Goal: Task Accomplishment & Management: Use online tool/utility

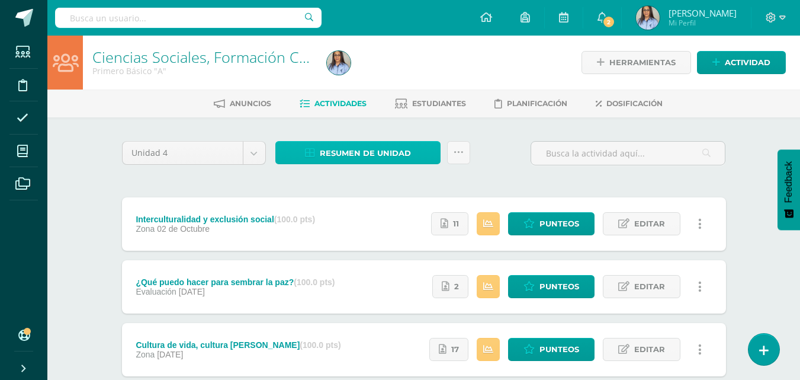
click at [358, 152] on span "Resumen de unidad" at bounding box center [365, 153] width 91 height 22
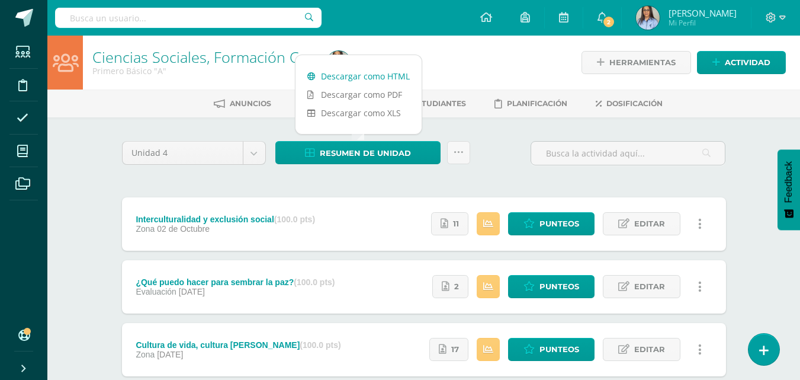
click at [359, 76] on link "Descargar como HTML" at bounding box center [358, 76] width 126 height 18
click at [504, 63] on div at bounding box center [441, 63] width 239 height 54
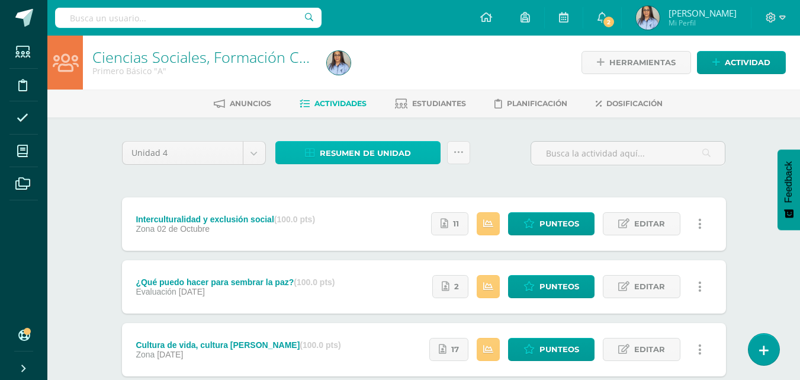
click at [349, 149] on span "Resumen de unidad" at bounding box center [365, 153] width 91 height 22
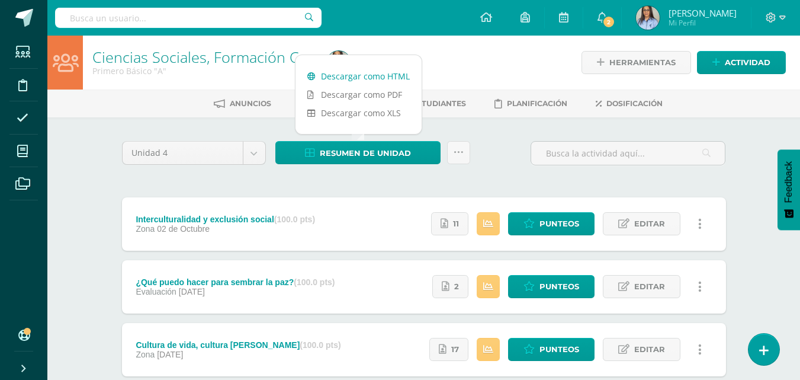
click at [349, 80] on link "Descargar como HTML" at bounding box center [358, 76] width 126 height 18
click at [361, 75] on link "Descargar como HTML" at bounding box center [358, 76] width 126 height 18
click at [131, 61] on link "Ciencias Sociales, Formación Ciudadana e Interculturalidad" at bounding box center [290, 57] width 396 height 20
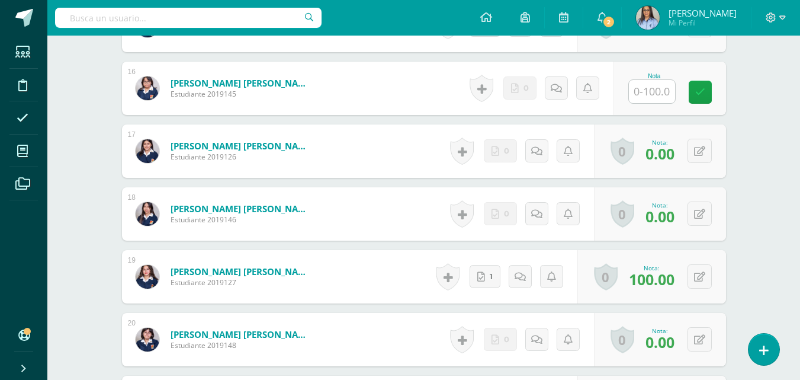
scroll to position [1295, 0]
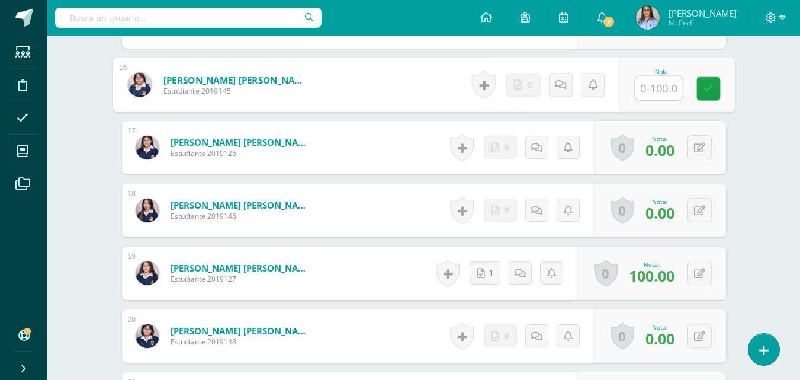
click at [633, 85] on div "Nota" at bounding box center [676, 84] width 115 height 55
type input "85"
click at [701, 92] on link at bounding box center [708, 89] width 24 height 24
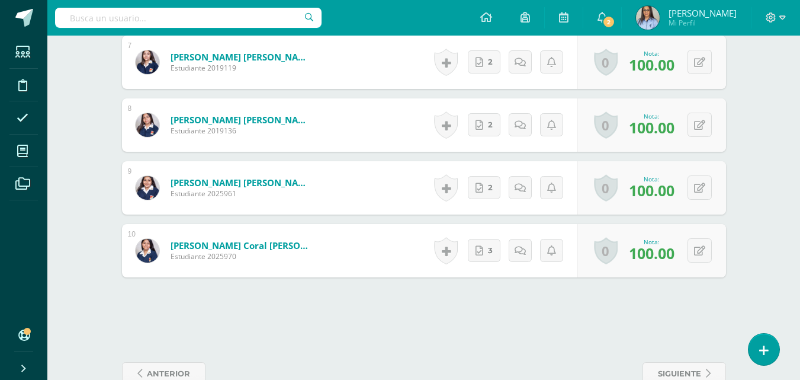
scroll to position [793, 0]
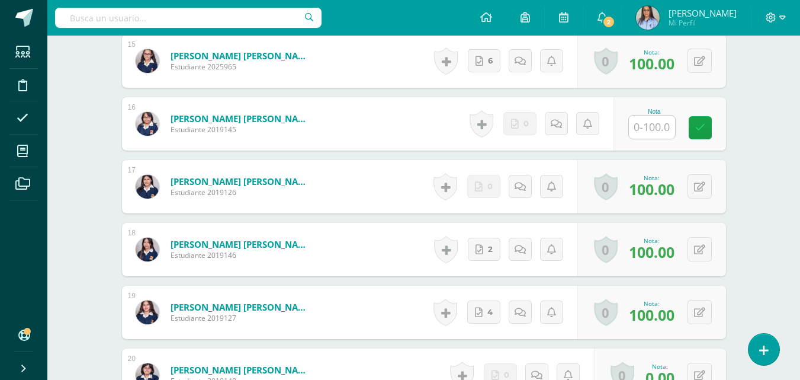
click at [645, 127] on input "text" at bounding box center [652, 126] width 46 height 23
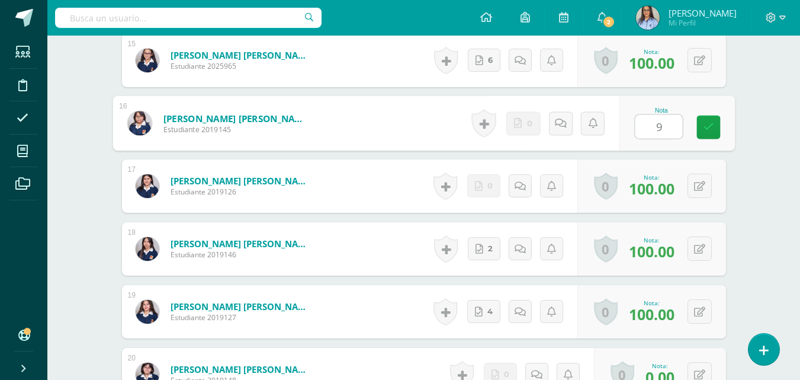
type input "90"
click at [702, 122] on link at bounding box center [708, 127] width 24 height 24
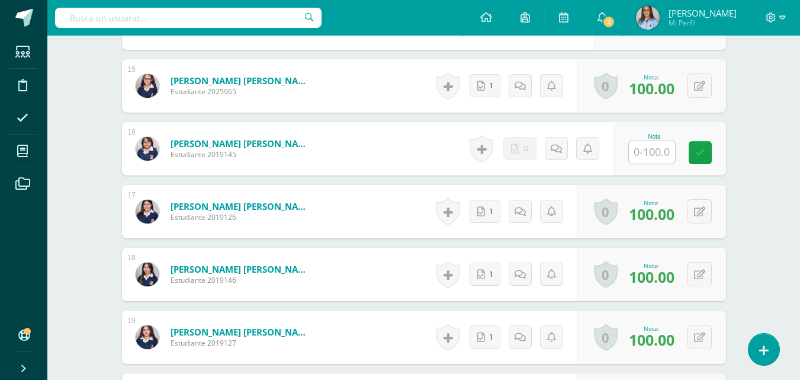
scroll to position [1255, 0]
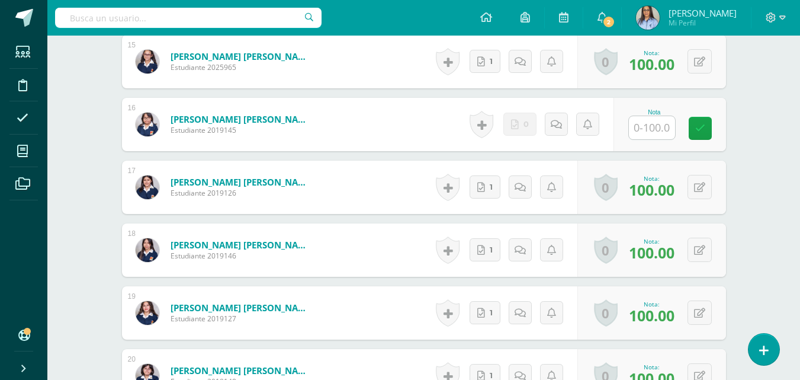
click at [660, 135] on input "text" at bounding box center [652, 127] width 46 height 23
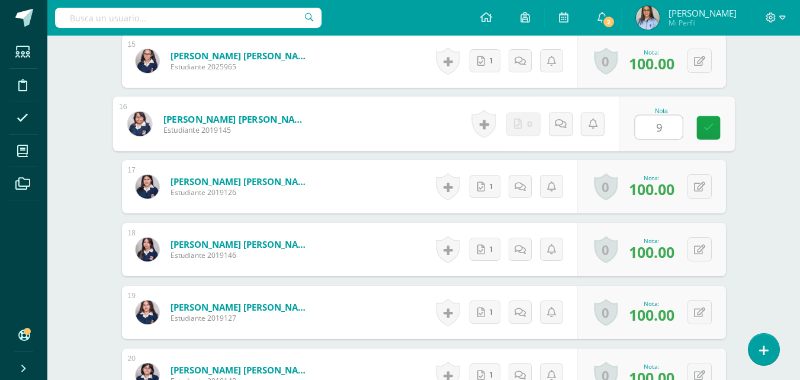
type input "95"
click at [697, 121] on link at bounding box center [708, 128] width 24 height 24
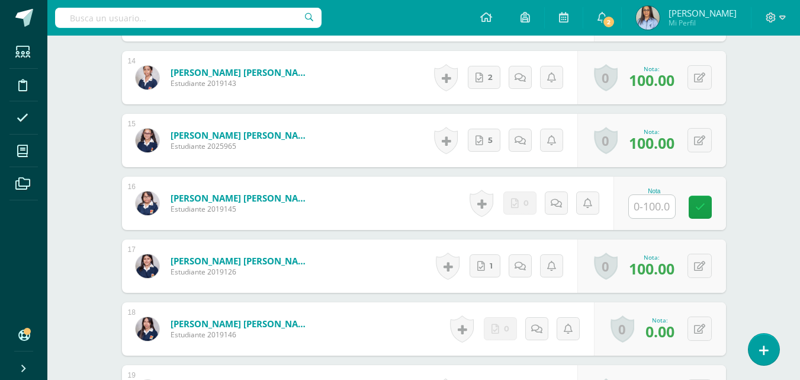
scroll to position [1208, 0]
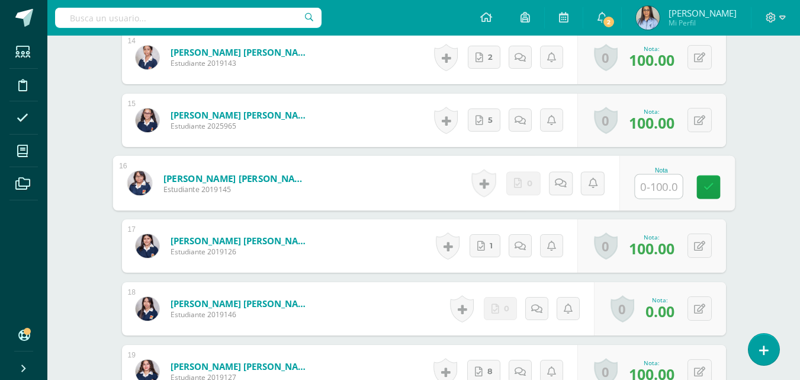
click at [664, 184] on input "text" at bounding box center [658, 187] width 47 height 24
type input "90"
click at [700, 181] on link at bounding box center [708, 187] width 24 height 24
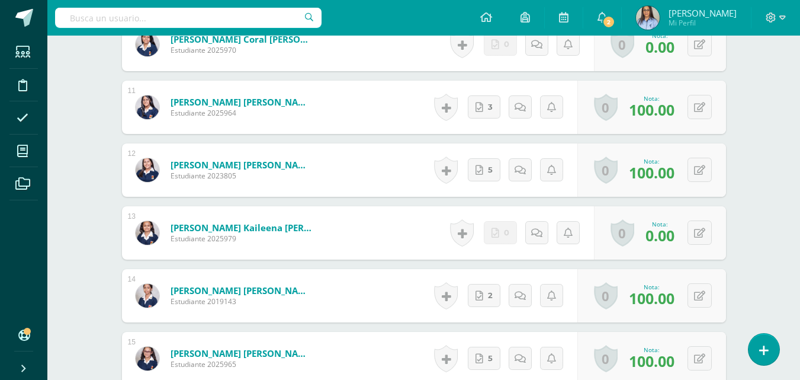
scroll to position [853, 0]
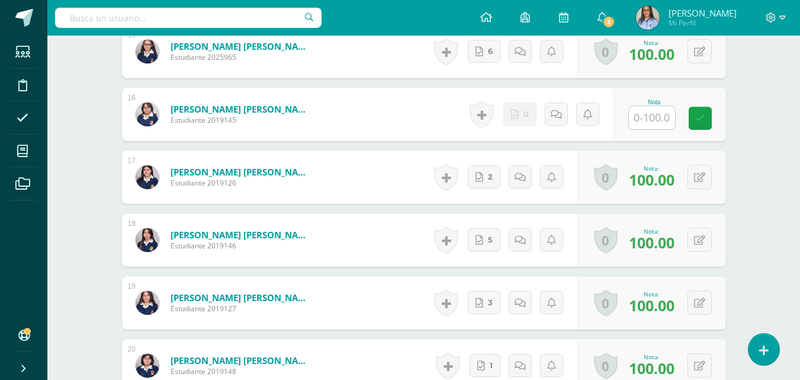
scroll to position [1267, 0]
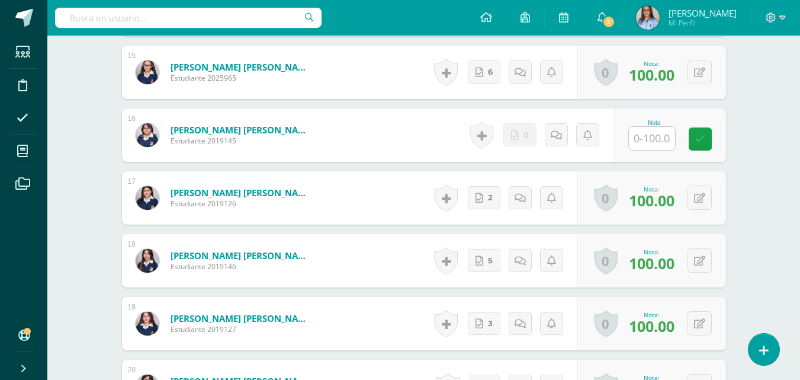
click at [640, 127] on input "text" at bounding box center [652, 138] width 46 height 23
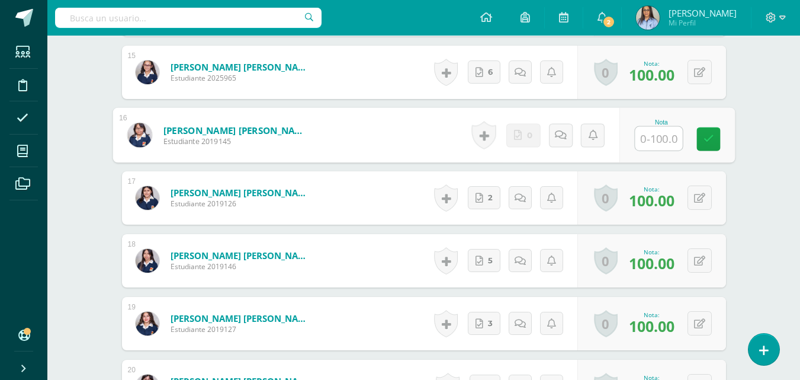
scroll to position [1268, 0]
type input "90"
click at [709, 133] on icon at bounding box center [708, 138] width 11 height 10
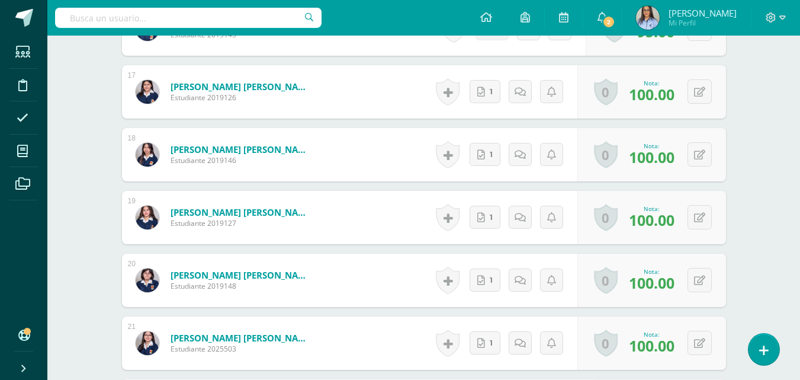
scroll to position [1291, 0]
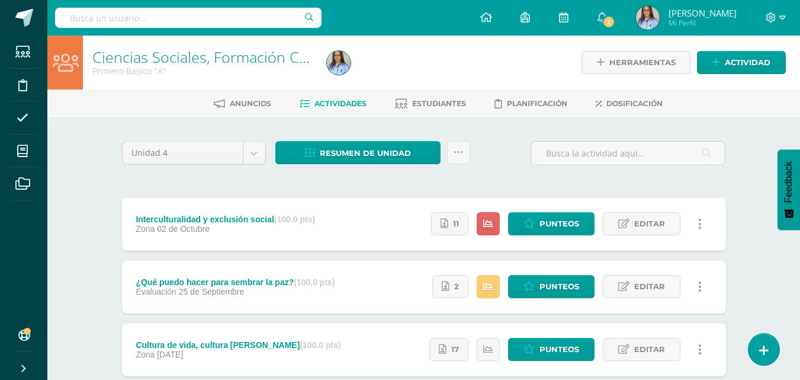
click at [165, 52] on link "Ciencias Sociales, Formación Ciudadana e Interculturalidad" at bounding box center [290, 57] width 396 height 20
